Goal: Information Seeking & Learning: Find specific page/section

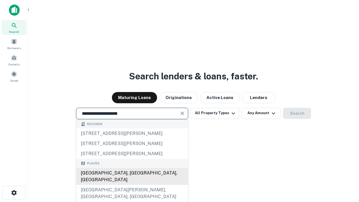
click at [132, 185] on div "Santa Monica, CA, USA" at bounding box center [132, 176] width 112 height 17
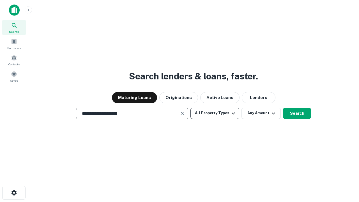
type input "**********"
click at [215, 113] on button "All Property Types" at bounding box center [215, 113] width 49 height 11
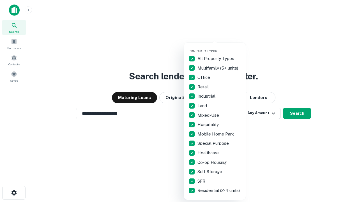
click at [220, 47] on button "button" at bounding box center [220, 47] width 62 height 0
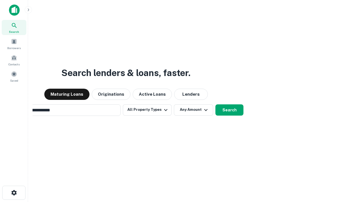
scroll to position [9, 0]
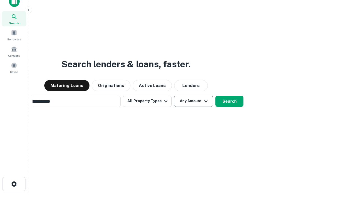
click at [174, 96] on button "Any Amount" at bounding box center [193, 101] width 39 height 11
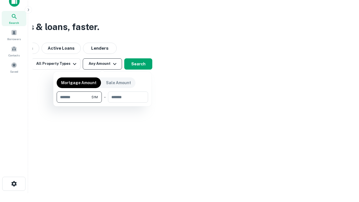
type input "*******"
click at [102, 103] on button "button" at bounding box center [103, 103] width 92 height 0
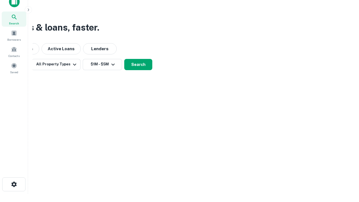
scroll to position [3, 104]
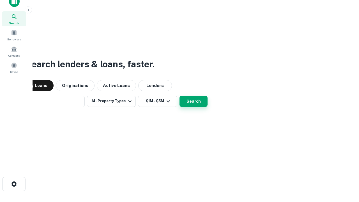
click at [180, 96] on button "Search" at bounding box center [194, 101] width 28 height 11
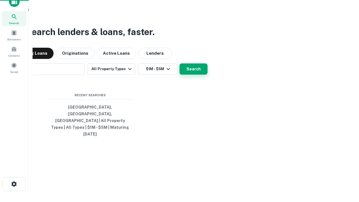
scroll to position [15, 159]
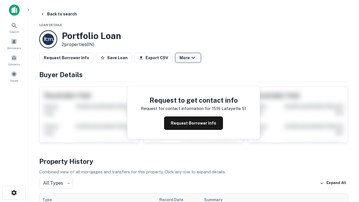
click at [188, 58] on button "More" at bounding box center [188, 58] width 26 height 10
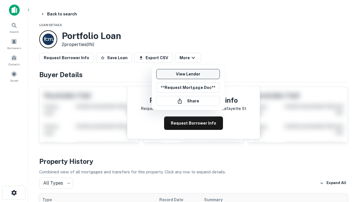
click at [188, 74] on link "View Lender" at bounding box center [188, 74] width 64 height 10
